Goal: Task Accomplishment & Management: Manage account settings

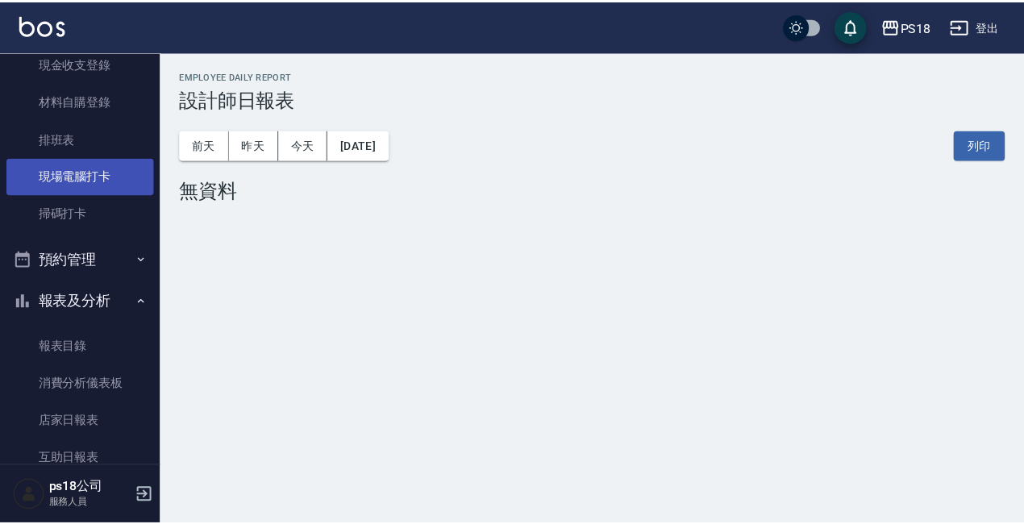
scroll to position [55, 0]
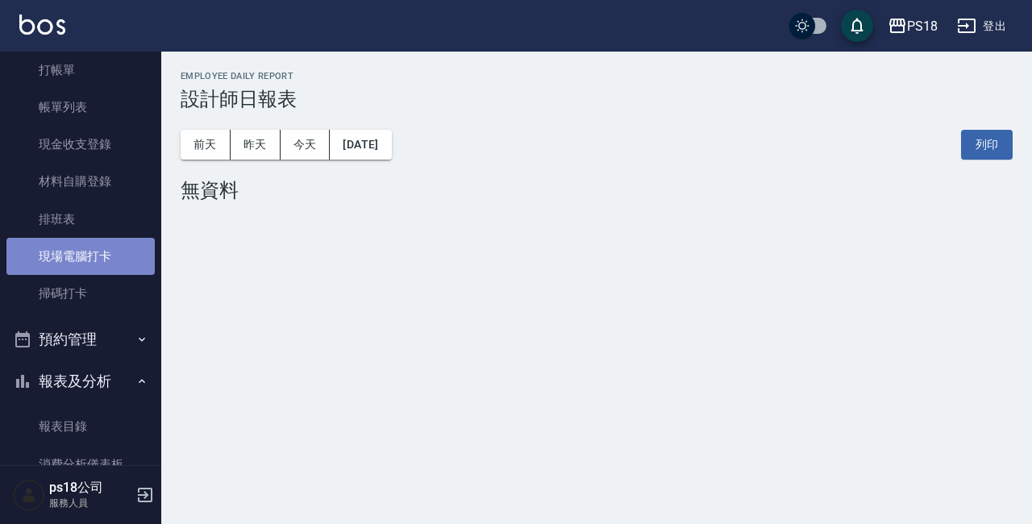
click at [90, 259] on link "現場電腦打卡" at bounding box center [80, 256] width 148 height 37
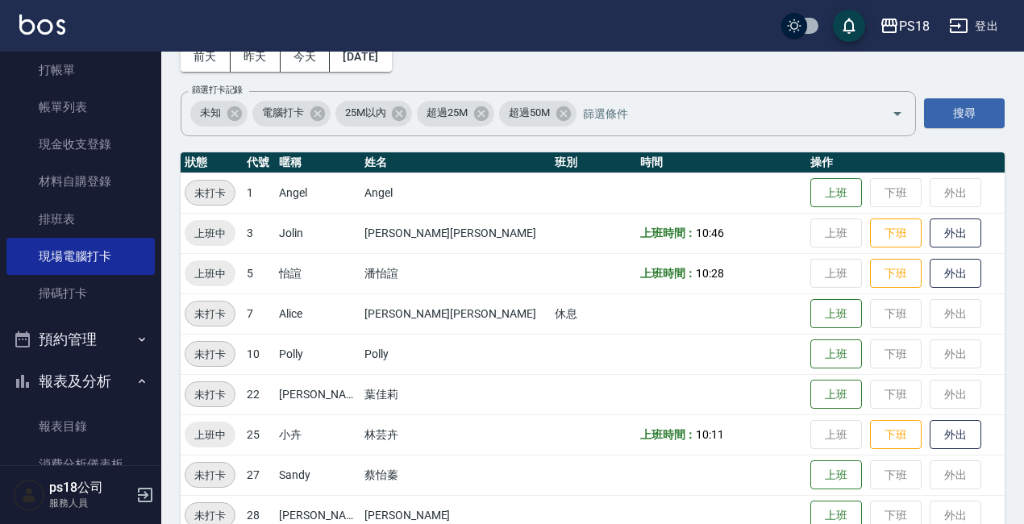
scroll to position [79, 0]
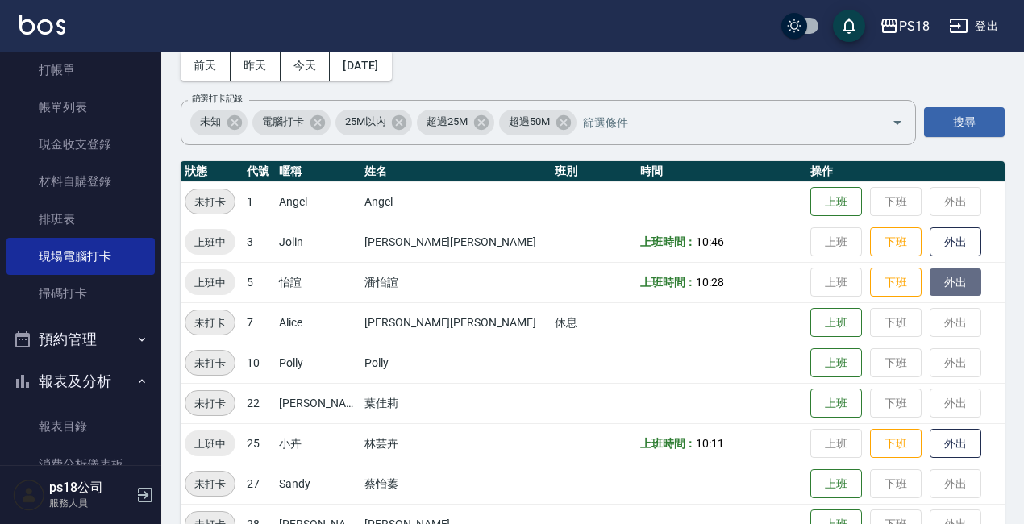
click at [933, 276] on button "外出" at bounding box center [956, 283] width 52 height 28
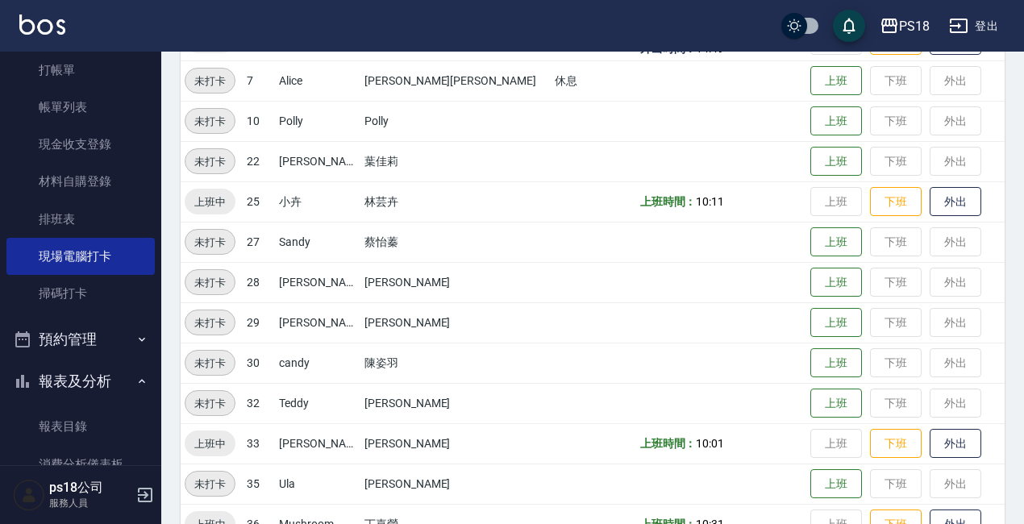
scroll to position [402, 0]
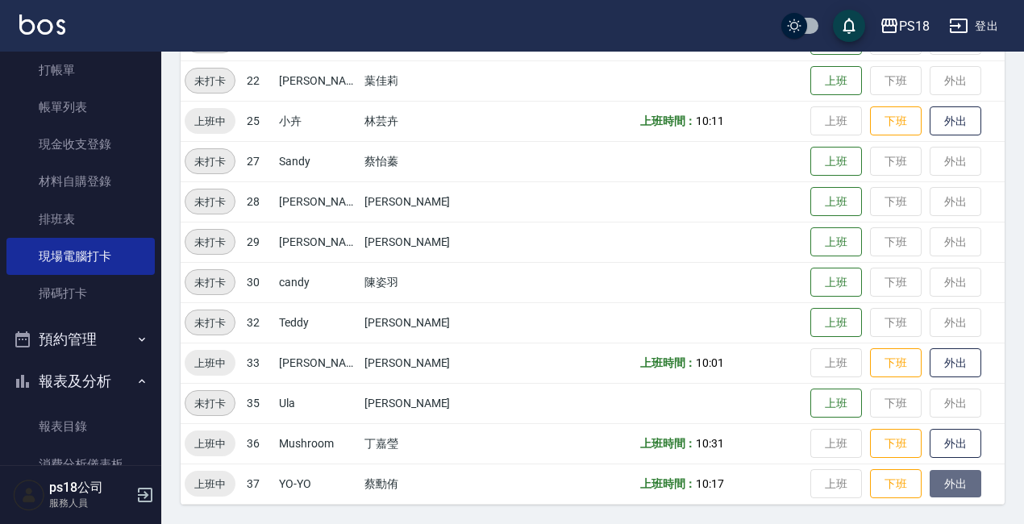
click at [930, 474] on button "外出" at bounding box center [956, 484] width 52 height 28
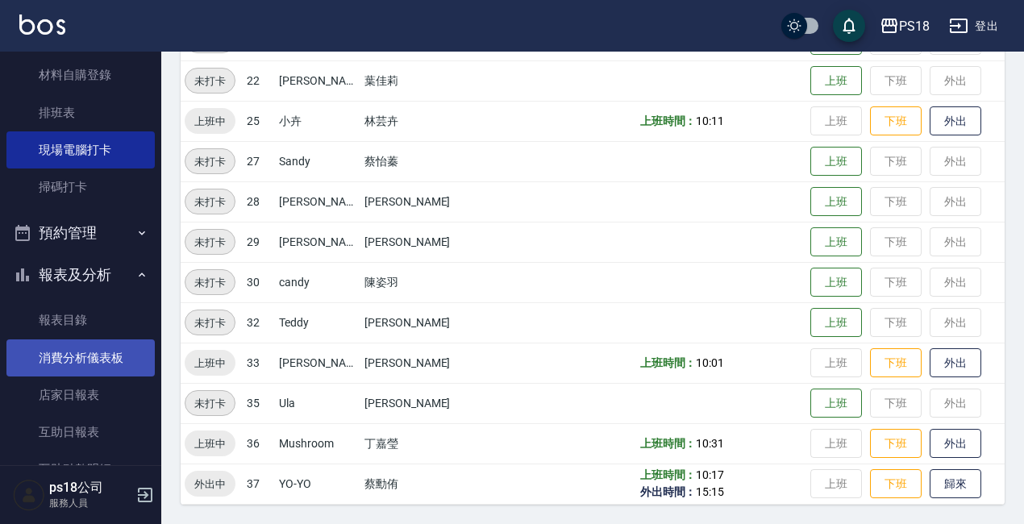
scroll to position [242, 0]
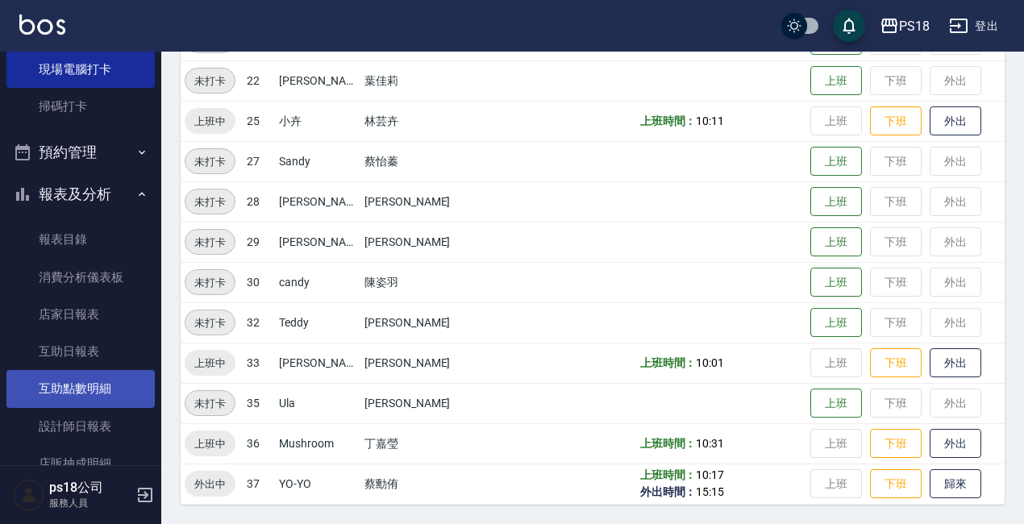
click at [85, 381] on link "互助點數明細" at bounding box center [80, 388] width 148 height 37
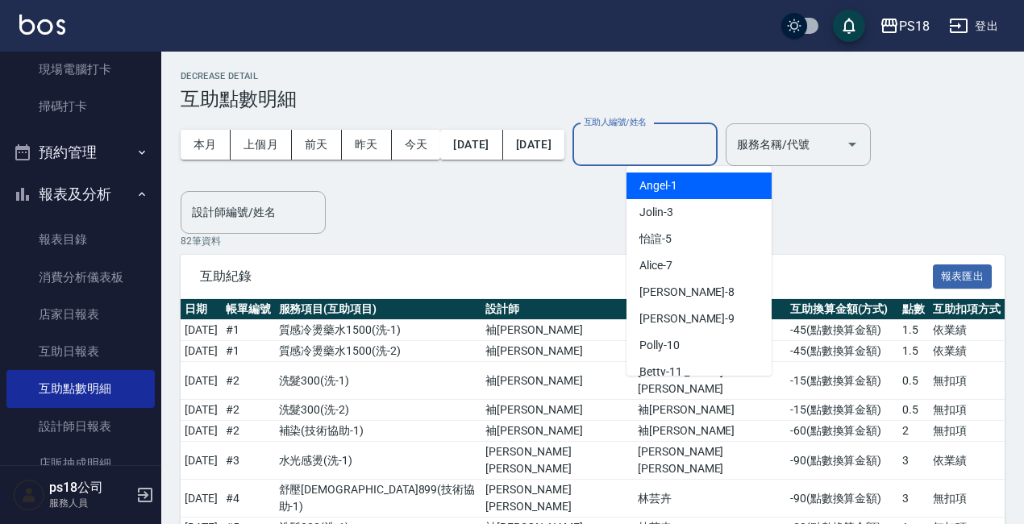
click at [710, 150] on input "互助人編號/姓名" at bounding box center [645, 145] width 131 height 28
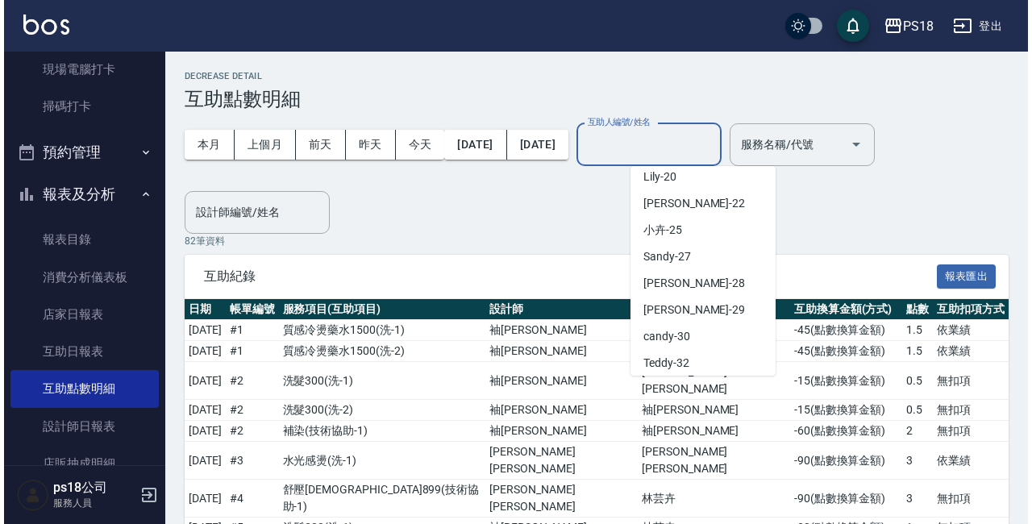
scroll to position [242, 0]
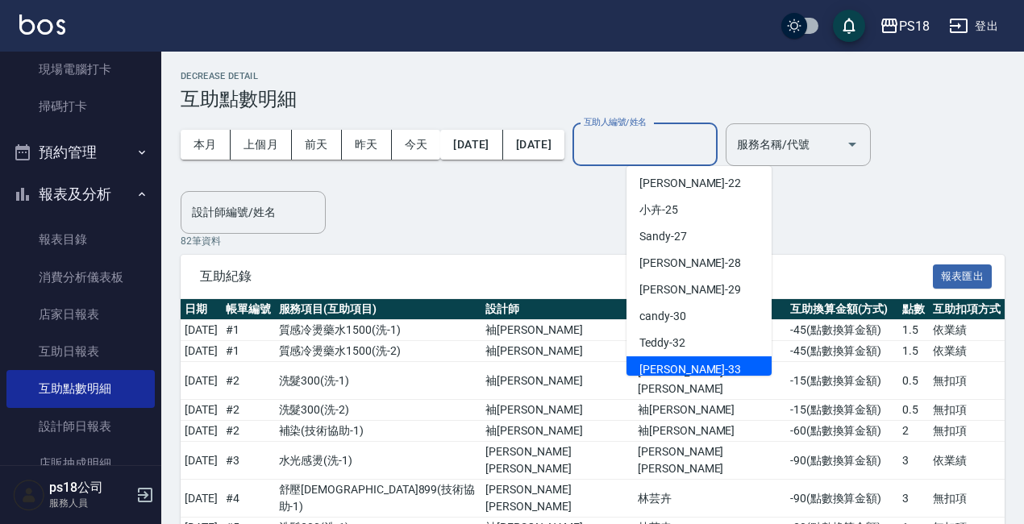
click at [674, 370] on span "[PERSON_NAME] -33" at bounding box center [691, 369] width 102 height 17
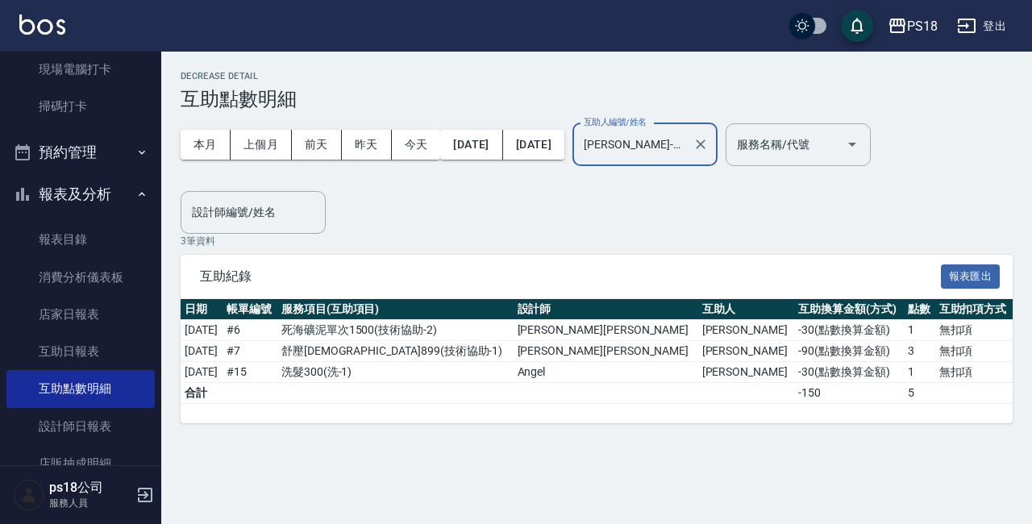
click at [677, 138] on input "[PERSON_NAME]-33" at bounding box center [633, 145] width 106 height 28
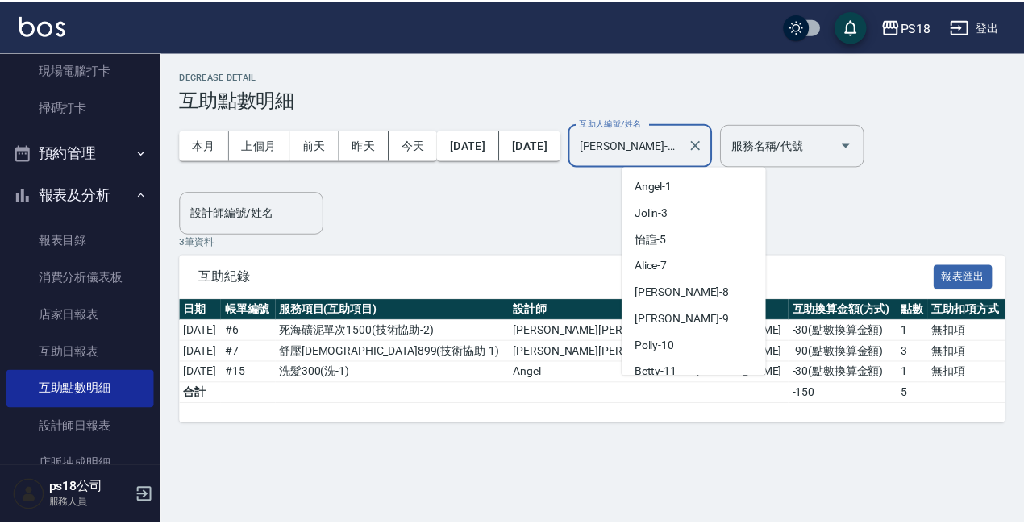
scroll to position [249, 0]
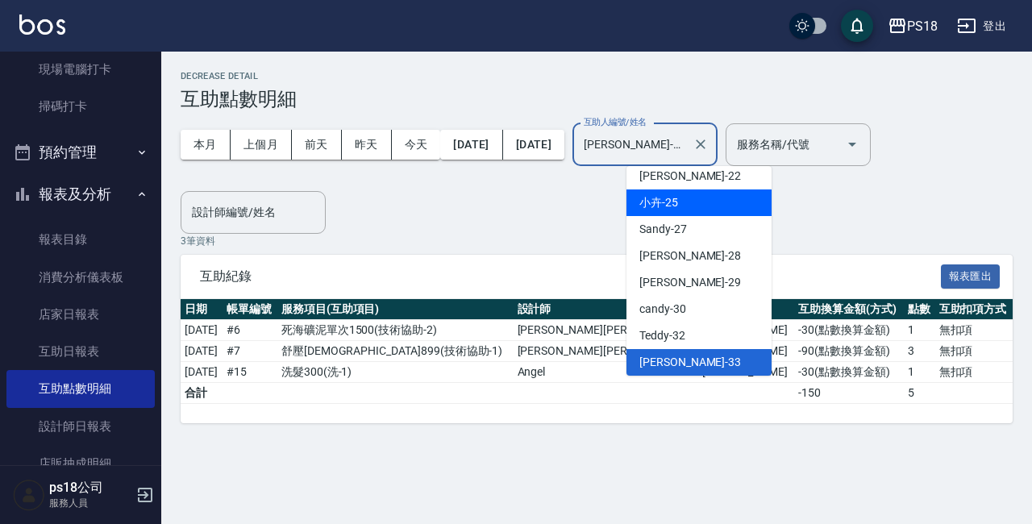
click at [684, 198] on div "小卉 -25" at bounding box center [699, 203] width 145 height 27
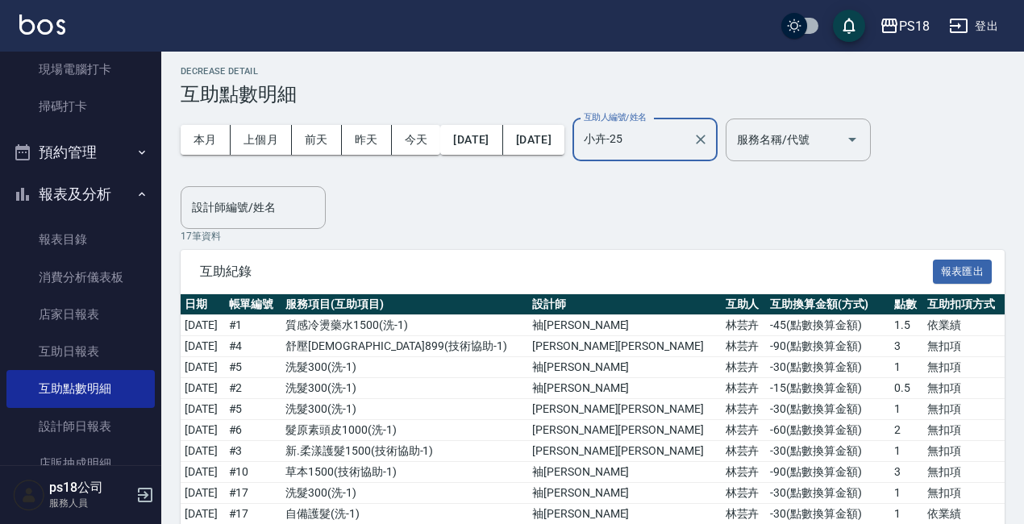
scroll to position [0, 0]
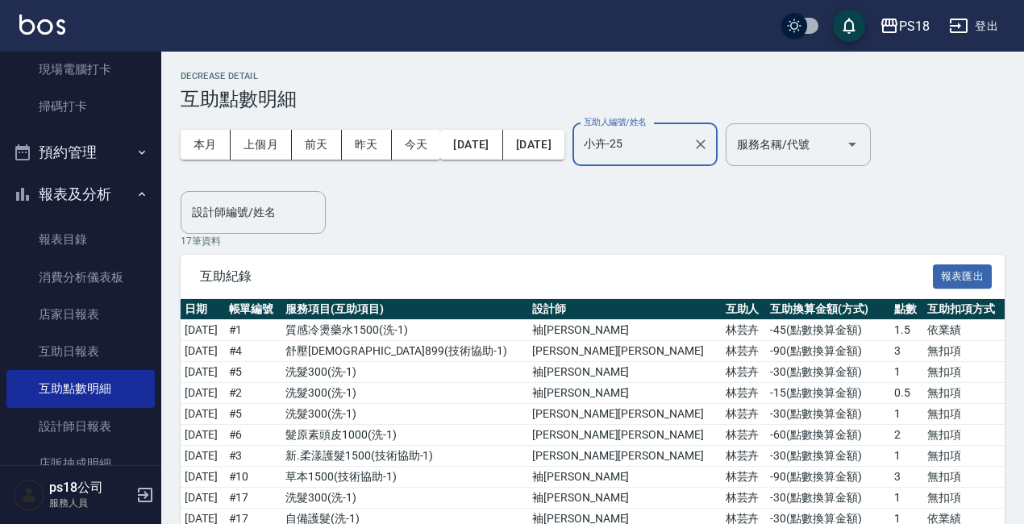
click at [686, 141] on input "小卉-25" at bounding box center [633, 145] width 106 height 28
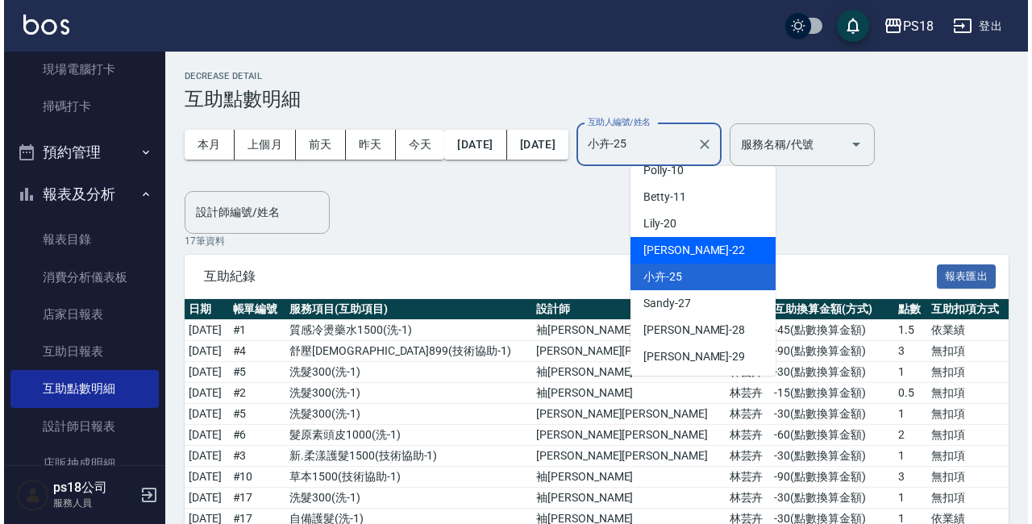
scroll to position [331, 0]
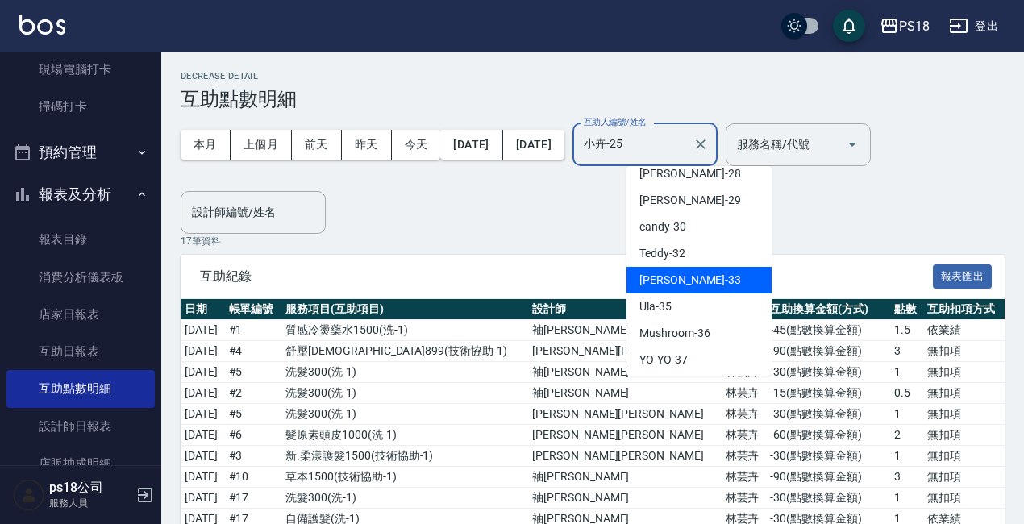
click at [673, 275] on span "[PERSON_NAME] -33" at bounding box center [691, 280] width 102 height 17
type input "[PERSON_NAME]-33"
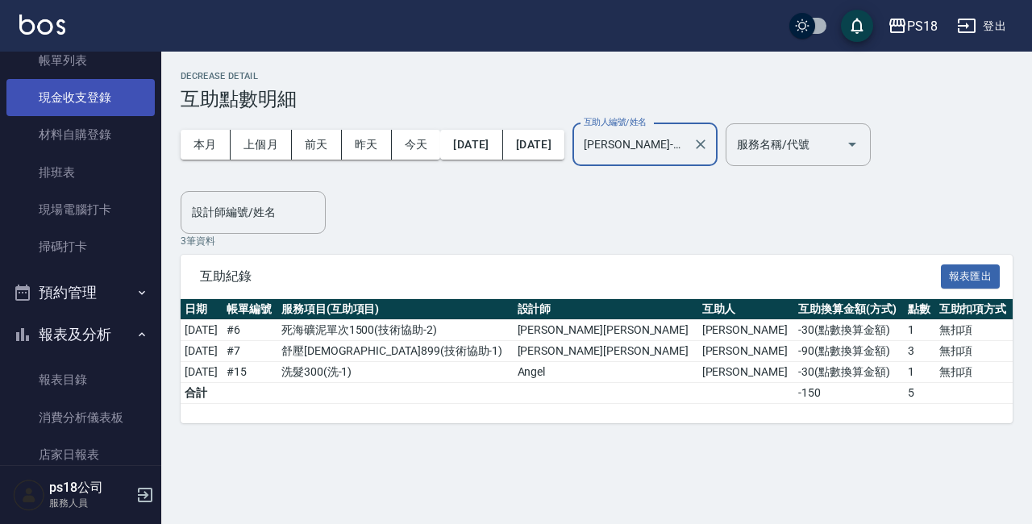
scroll to position [0, 0]
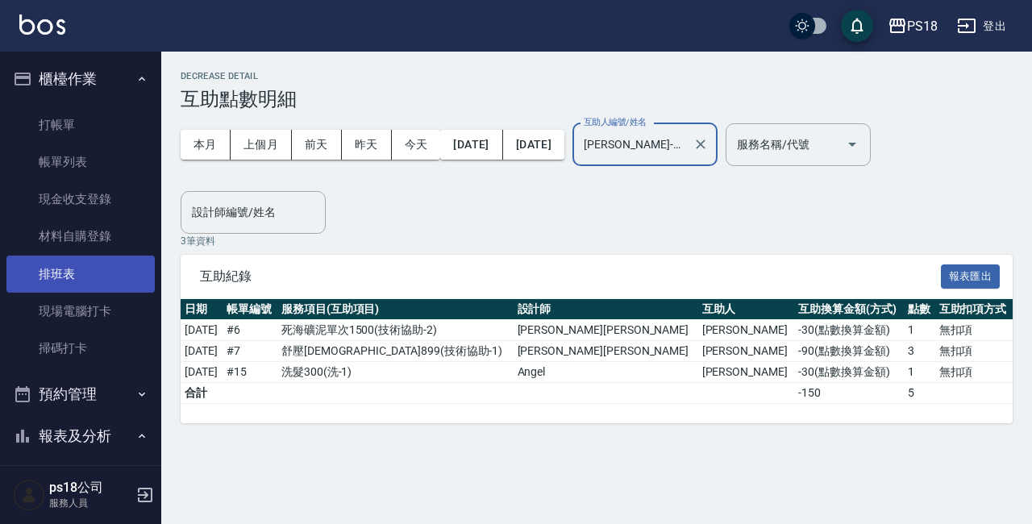
click at [115, 262] on link "排班表" at bounding box center [80, 274] width 148 height 37
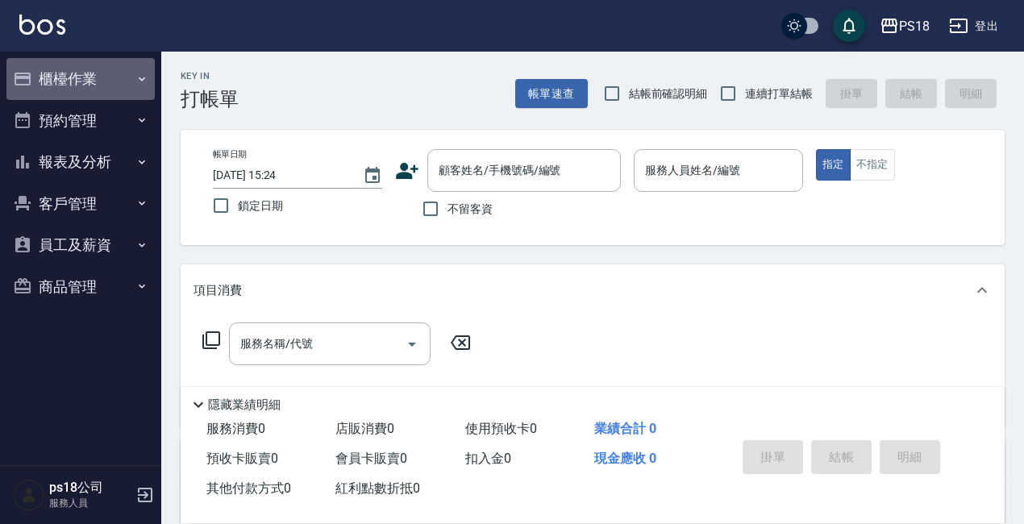
click at [119, 85] on button "櫃檯作業" at bounding box center [80, 79] width 148 height 42
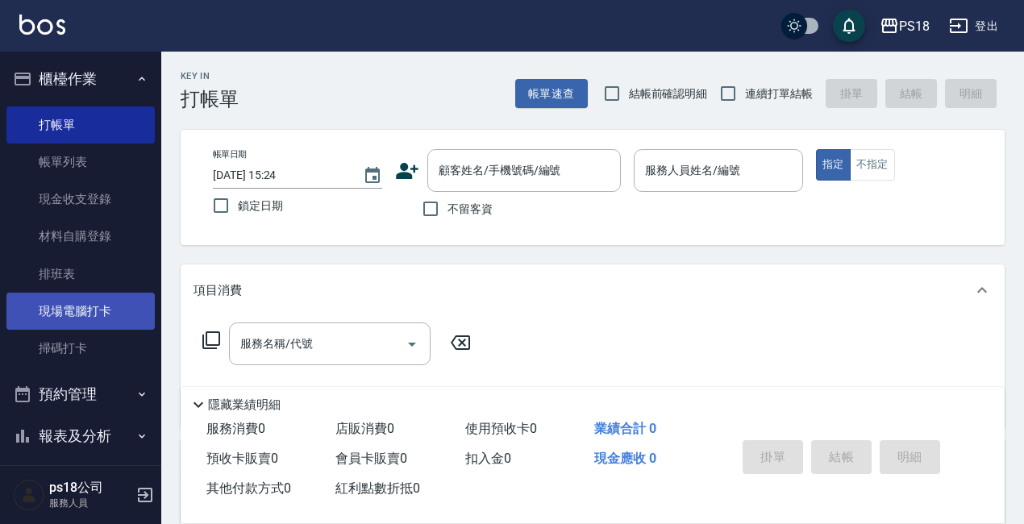
click at [78, 318] on link "現場電腦打卡" at bounding box center [80, 311] width 148 height 37
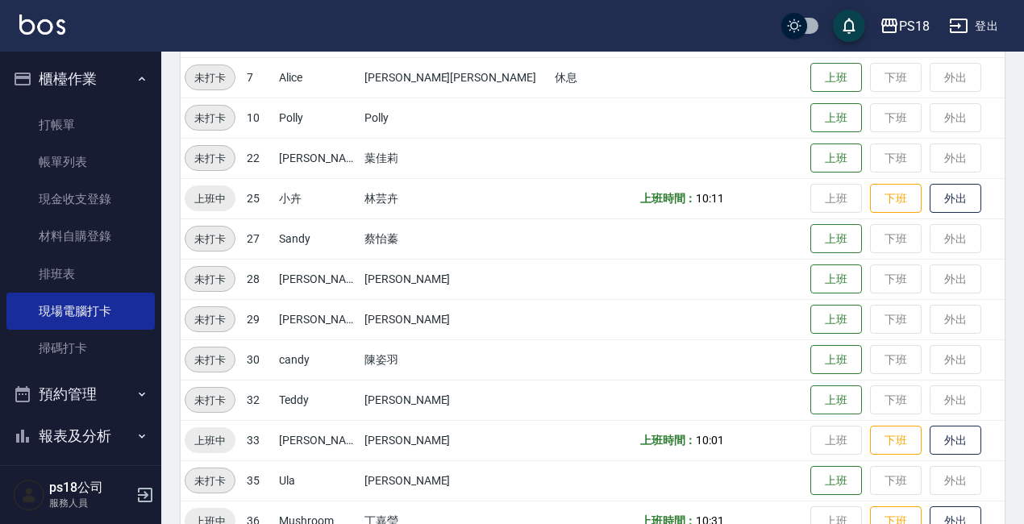
scroll to position [240, 0]
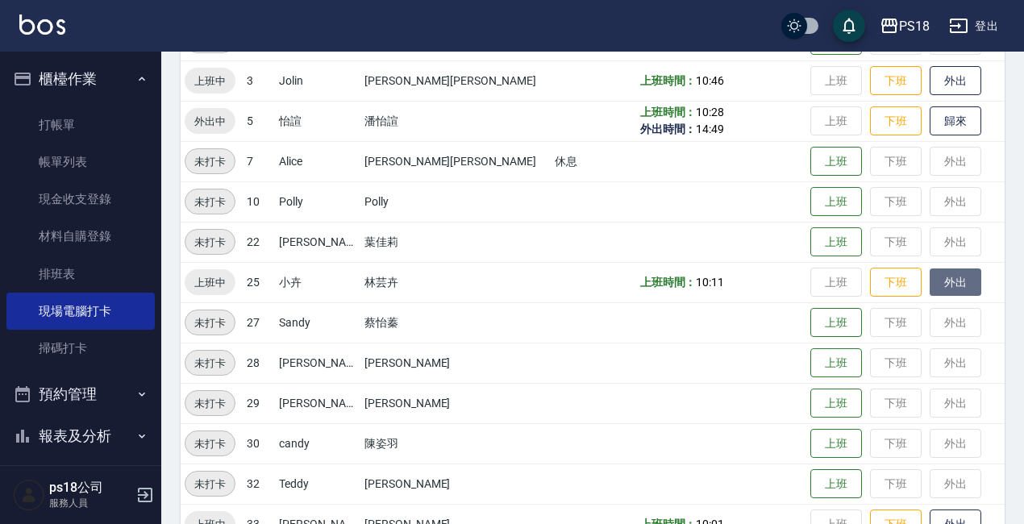
click at [930, 288] on button "外出" at bounding box center [956, 283] width 52 height 28
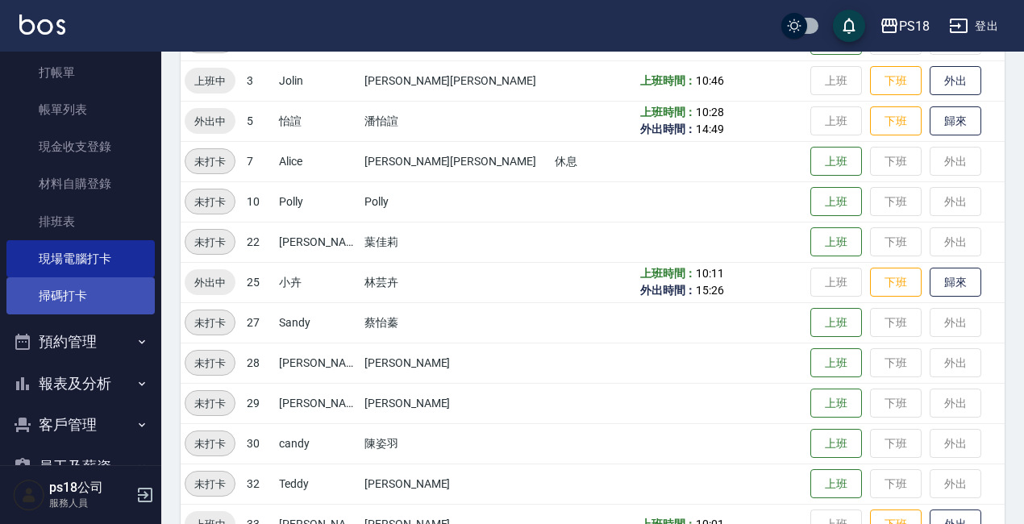
scroll to position [81, 0]
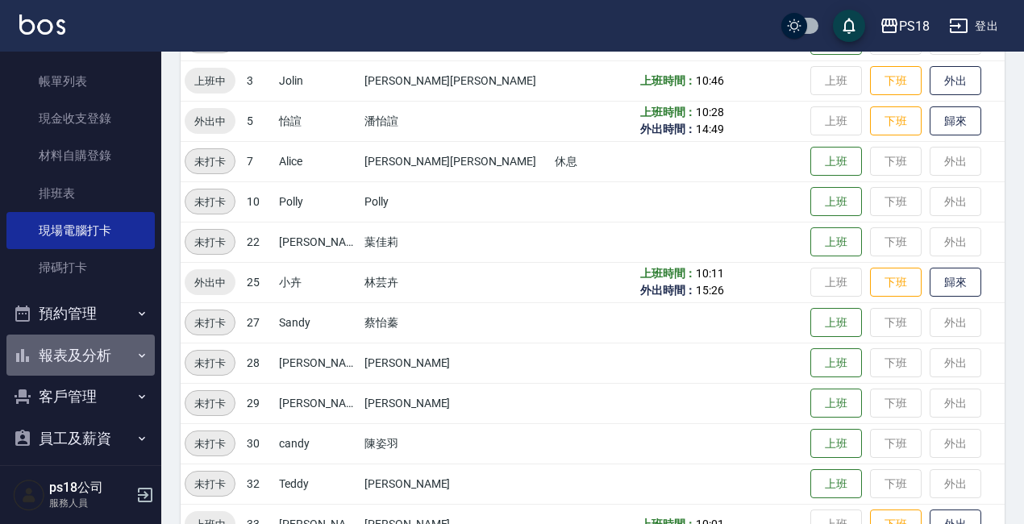
click at [95, 355] on button "報表及分析" at bounding box center [80, 356] width 148 height 42
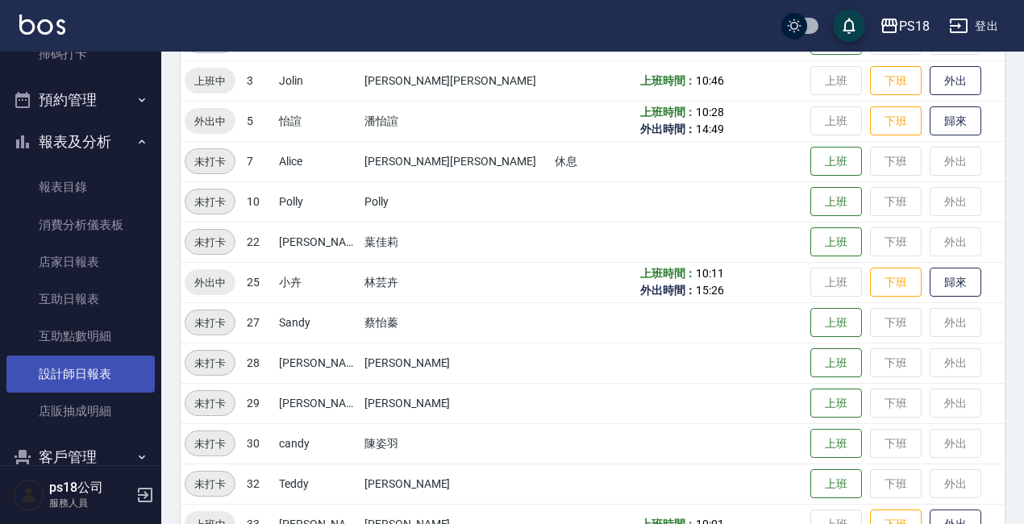
scroll to position [323, 0]
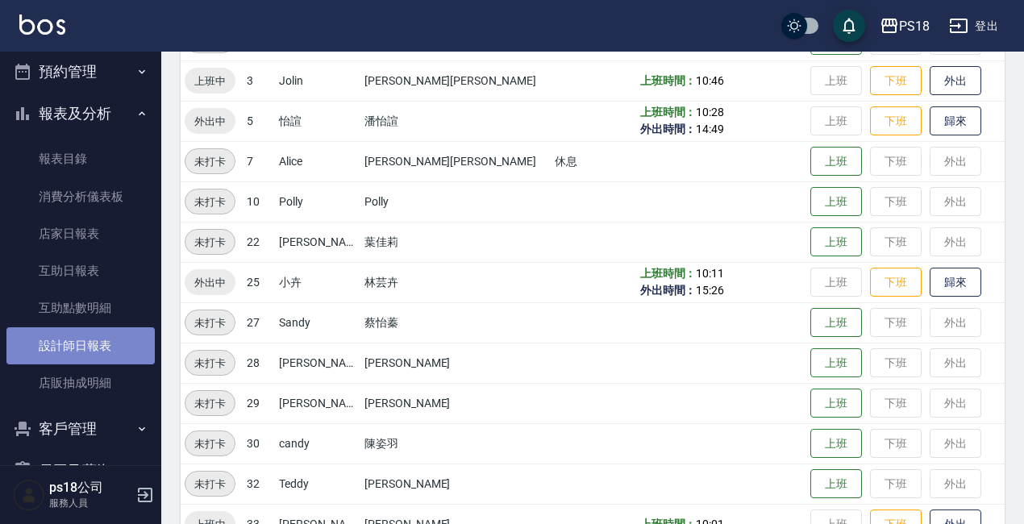
click at [85, 355] on link "設計師日報表" at bounding box center [80, 345] width 148 height 37
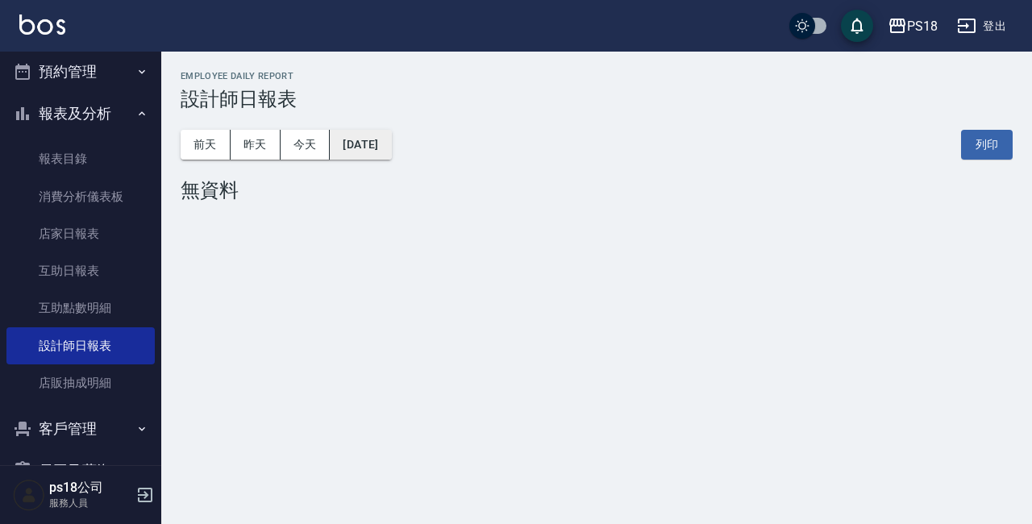
click at [387, 139] on button "[DATE]" at bounding box center [360, 145] width 61 height 30
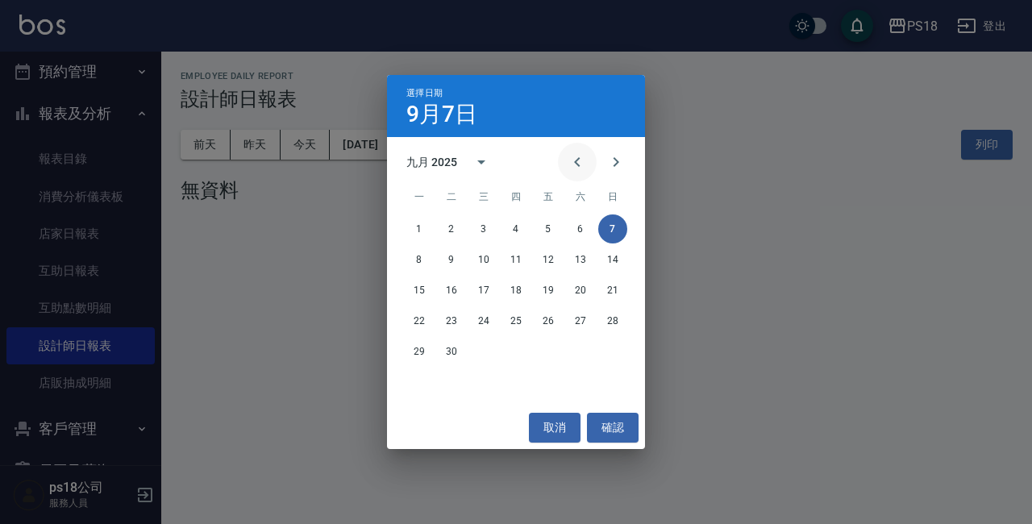
click at [569, 167] on icon "Previous month" at bounding box center [577, 161] width 19 height 19
click at [609, 353] on button "31" at bounding box center [612, 351] width 29 height 29
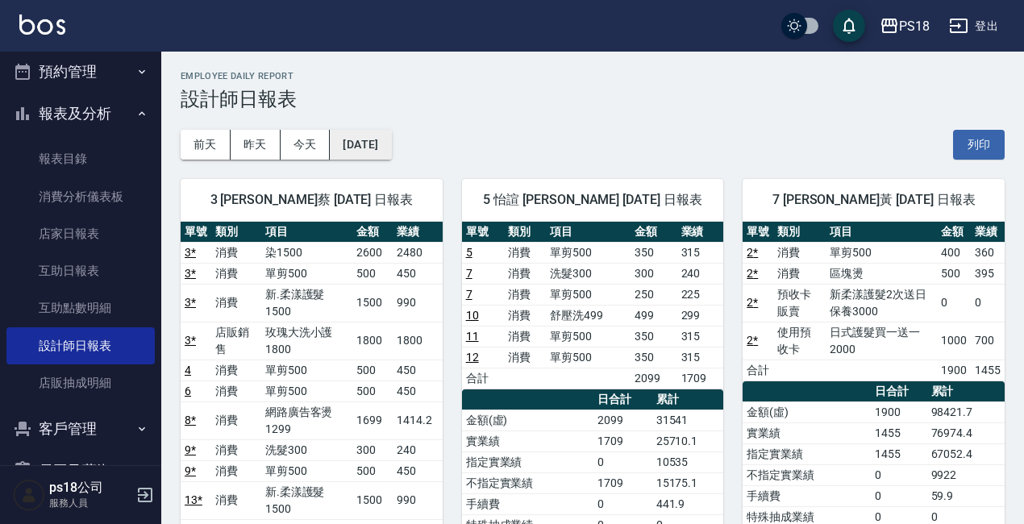
click at [390, 130] on button "2025/08/31" at bounding box center [360, 145] width 61 height 30
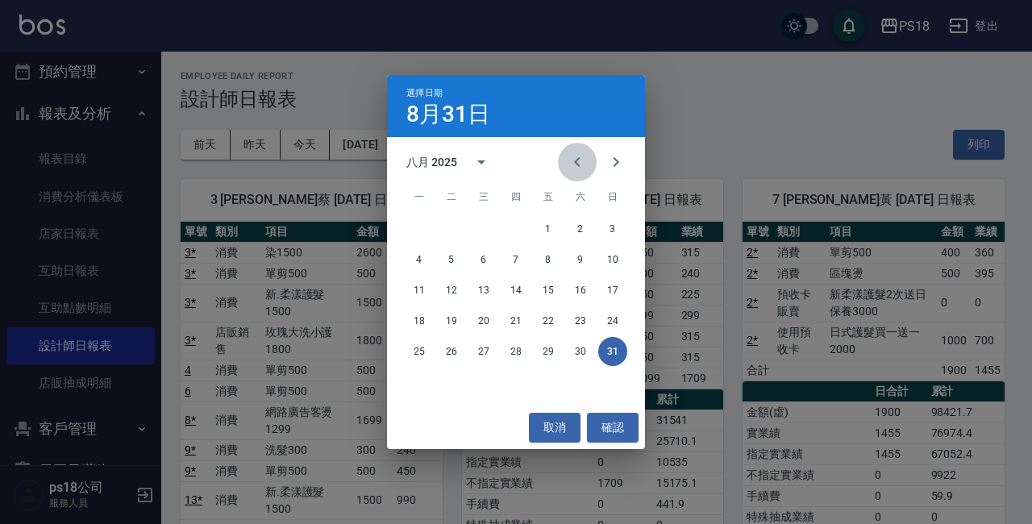
click at [584, 152] on icon "Previous month" at bounding box center [577, 161] width 19 height 19
click at [516, 364] on button "31" at bounding box center [516, 351] width 29 height 29
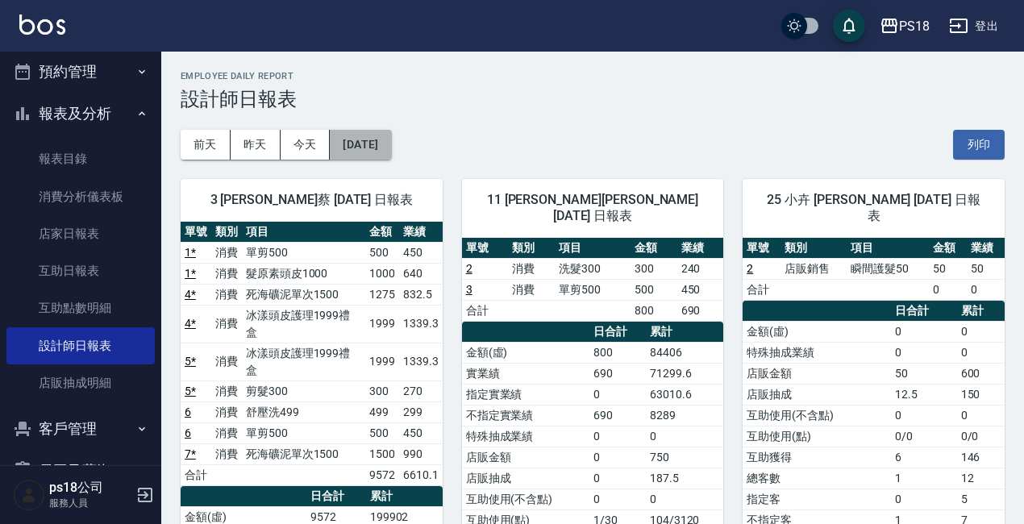
click at [391, 156] on button "2025/07/31" at bounding box center [360, 145] width 61 height 30
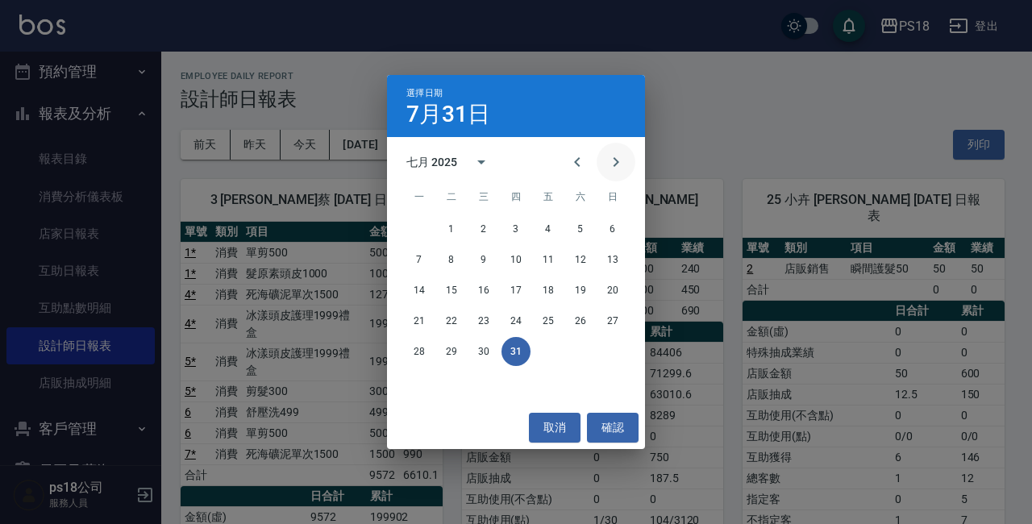
click at [619, 168] on icon "Next month" at bounding box center [615, 161] width 19 height 19
click at [621, 219] on button "3" at bounding box center [612, 229] width 29 height 29
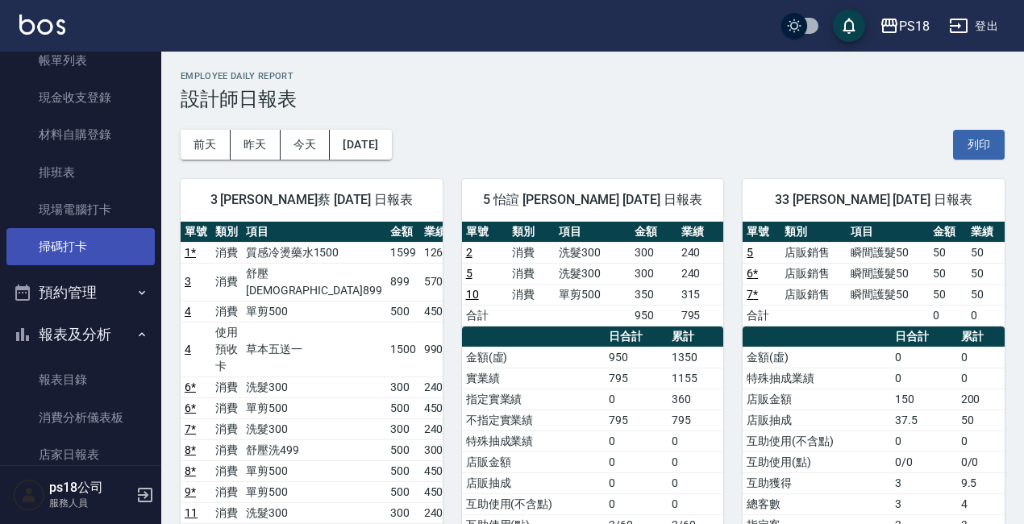
scroll to position [81, 0]
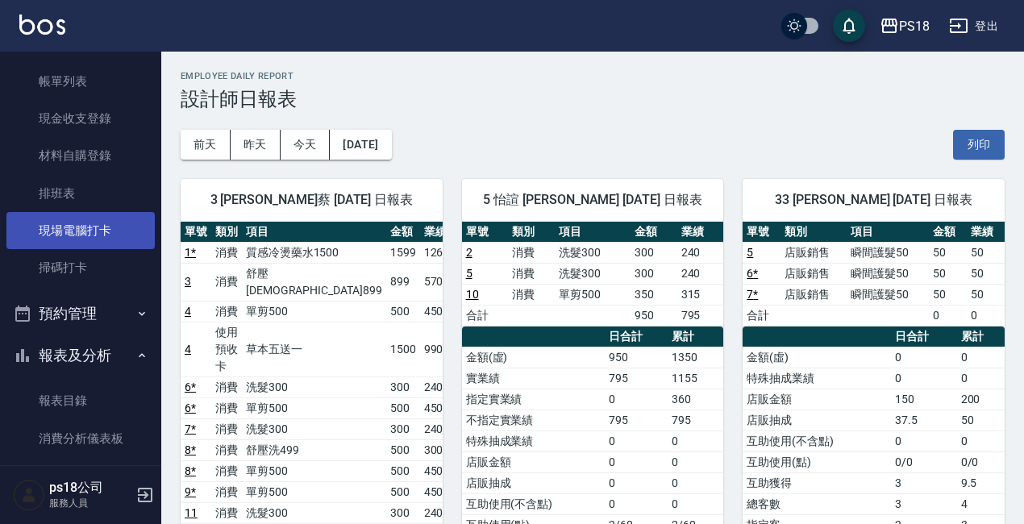
click at [108, 217] on link "現場電腦打卡" at bounding box center [80, 230] width 148 height 37
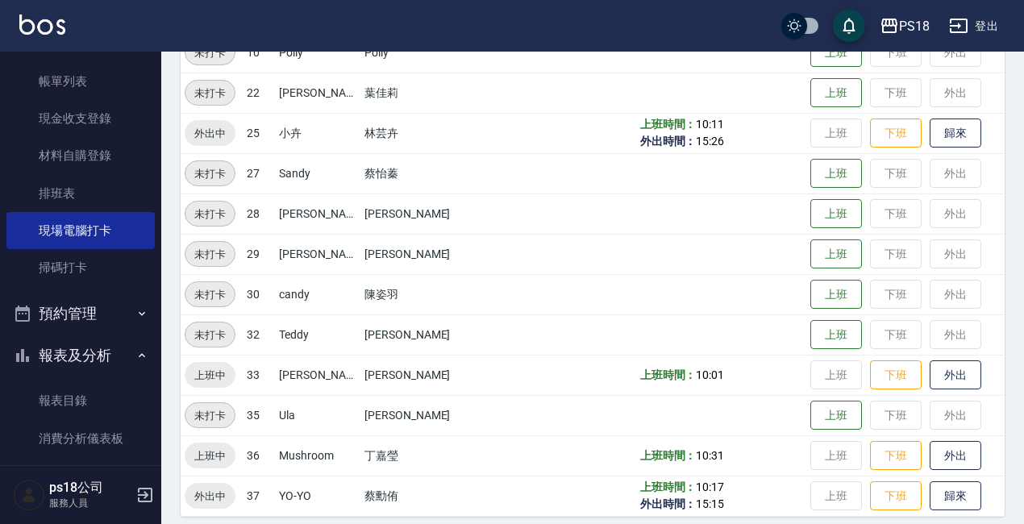
scroll to position [402, 0]
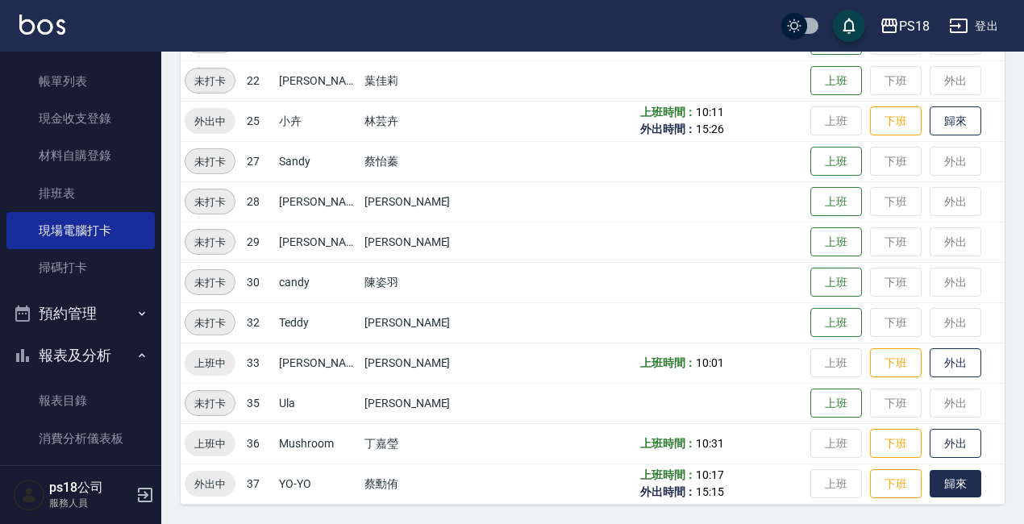
click at [930, 486] on button "歸來" at bounding box center [956, 484] width 52 height 28
click at [930, 431] on button "外出" at bounding box center [956, 444] width 52 height 28
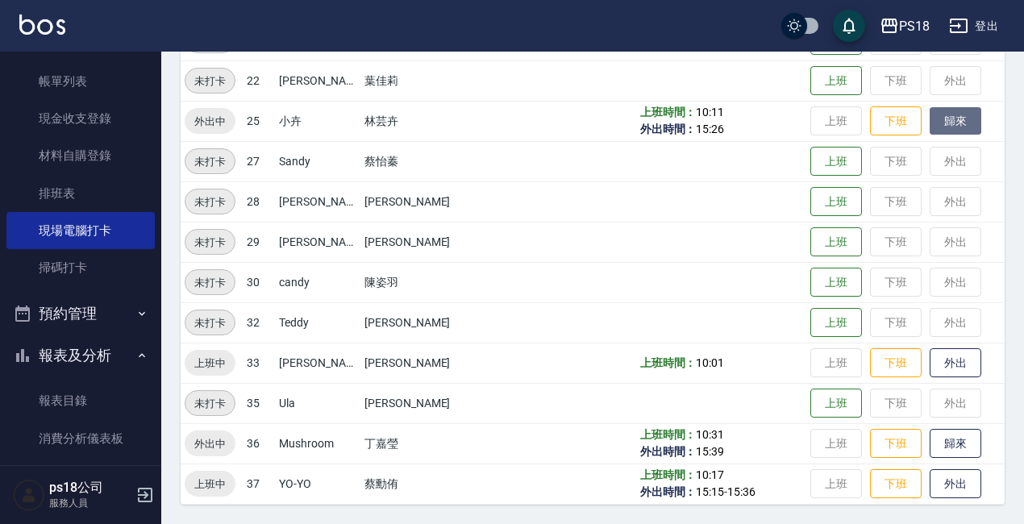
click at [930, 126] on button "歸來" at bounding box center [956, 121] width 52 height 28
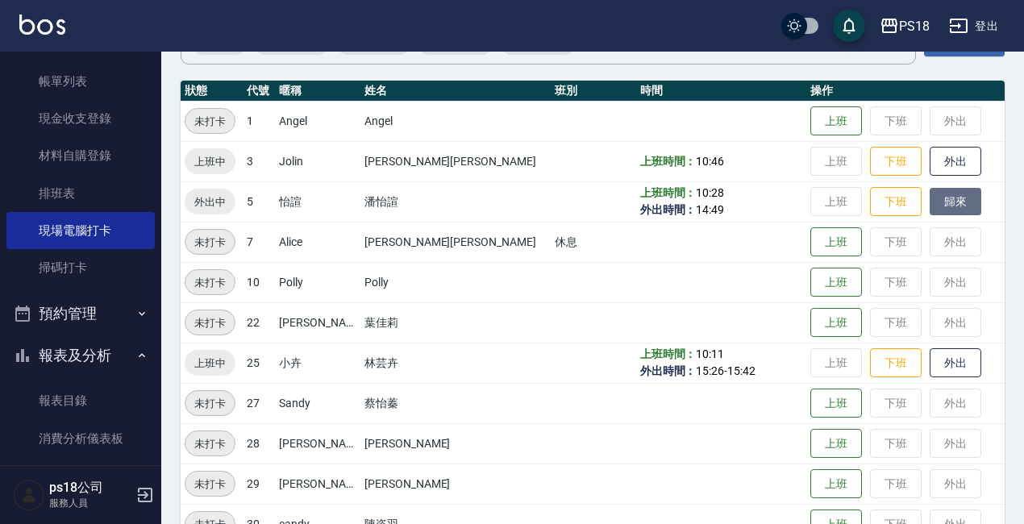
click at [930, 206] on button "歸來" at bounding box center [956, 202] width 52 height 28
click at [930, 366] on button "外出" at bounding box center [956, 363] width 52 height 28
click at [930, 360] on button "歸來" at bounding box center [956, 363] width 52 height 28
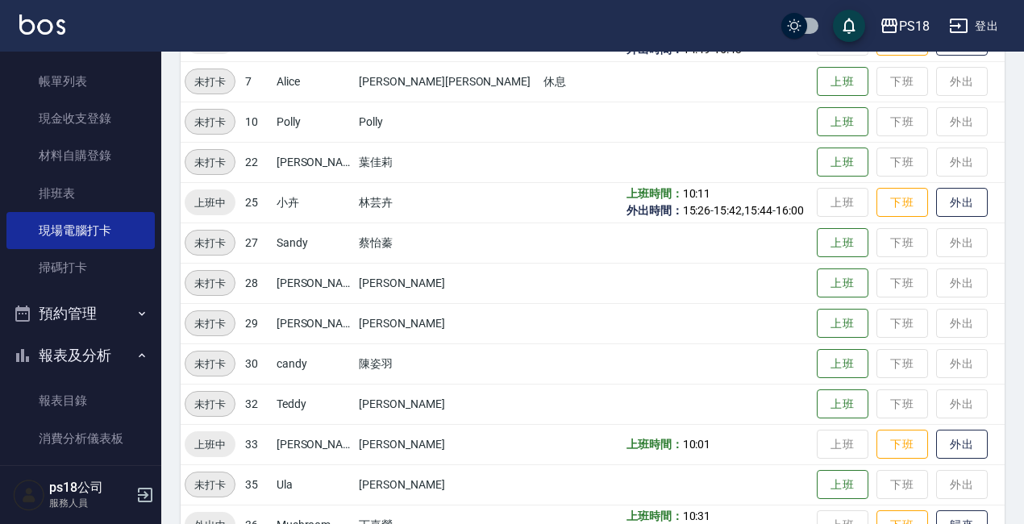
scroll to position [323, 0]
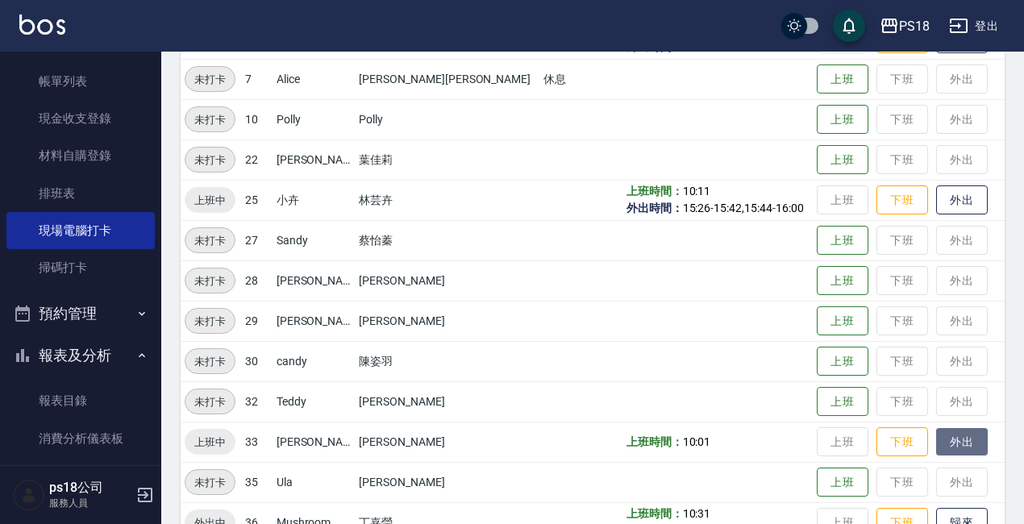
click at [937, 435] on button "外出" at bounding box center [962, 442] width 52 height 28
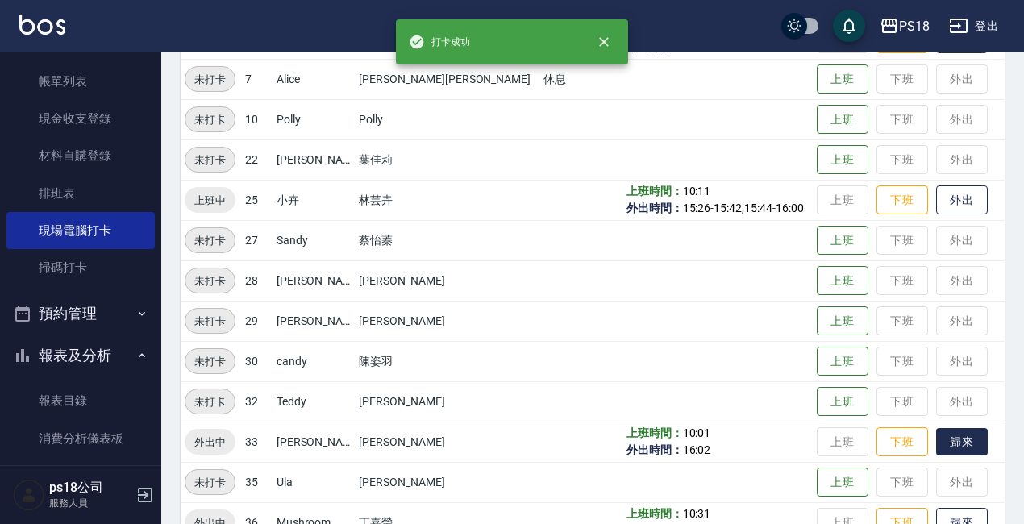
scroll to position [402, 0]
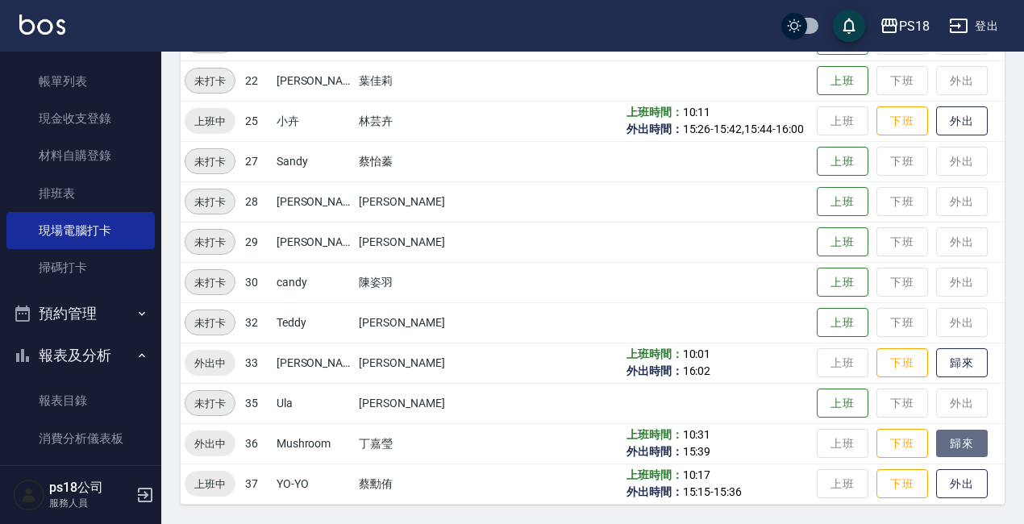
click at [941, 445] on button "歸來" at bounding box center [962, 444] width 52 height 28
